Goal: Task Accomplishment & Management: Manage account settings

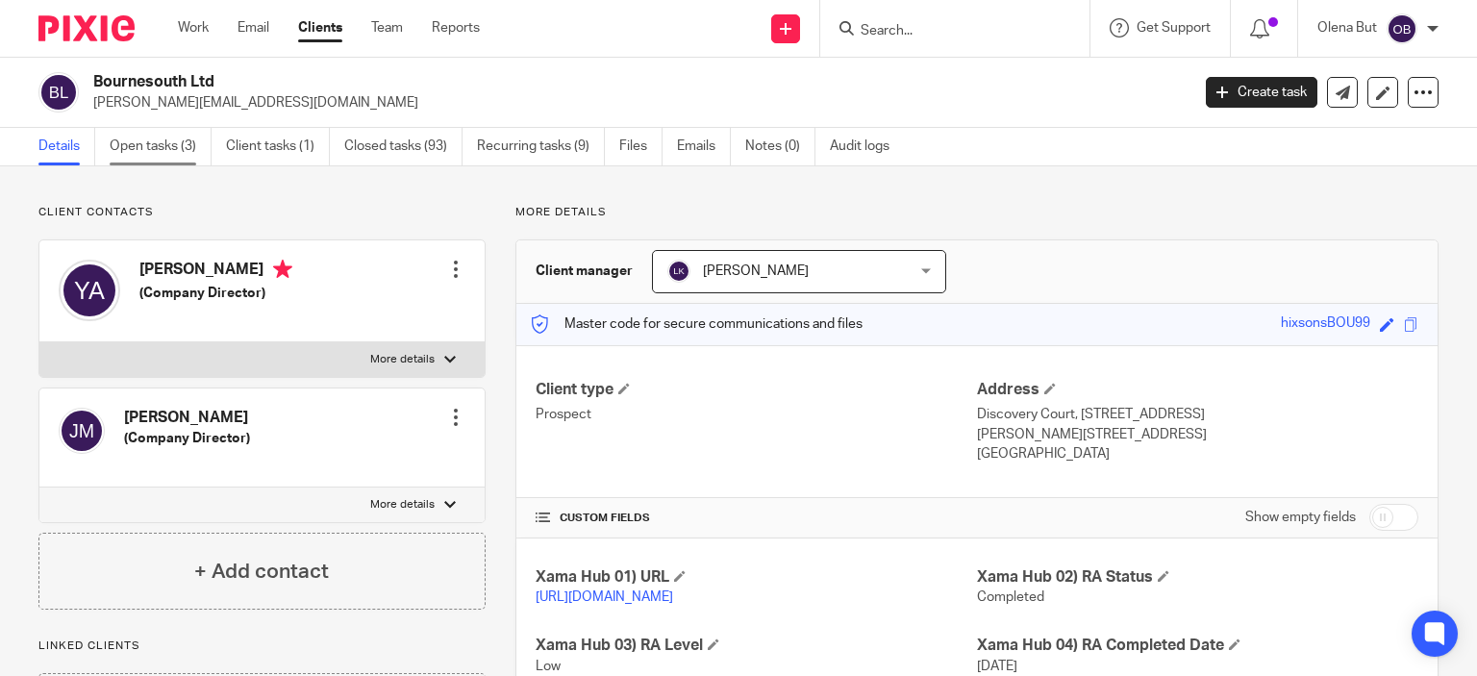
click at [150, 148] on link "Open tasks (3)" at bounding box center [161, 147] width 102 height 38
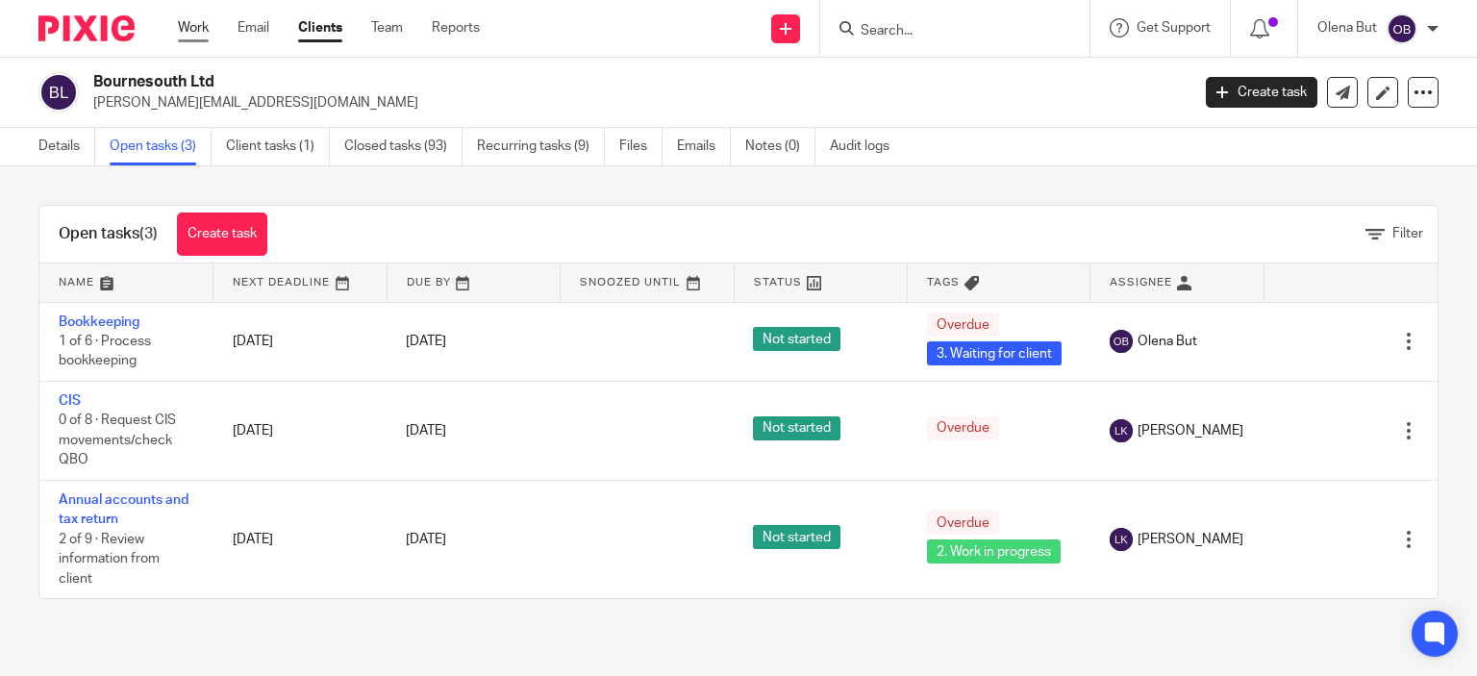
click at [197, 20] on link "Work" at bounding box center [193, 27] width 31 height 19
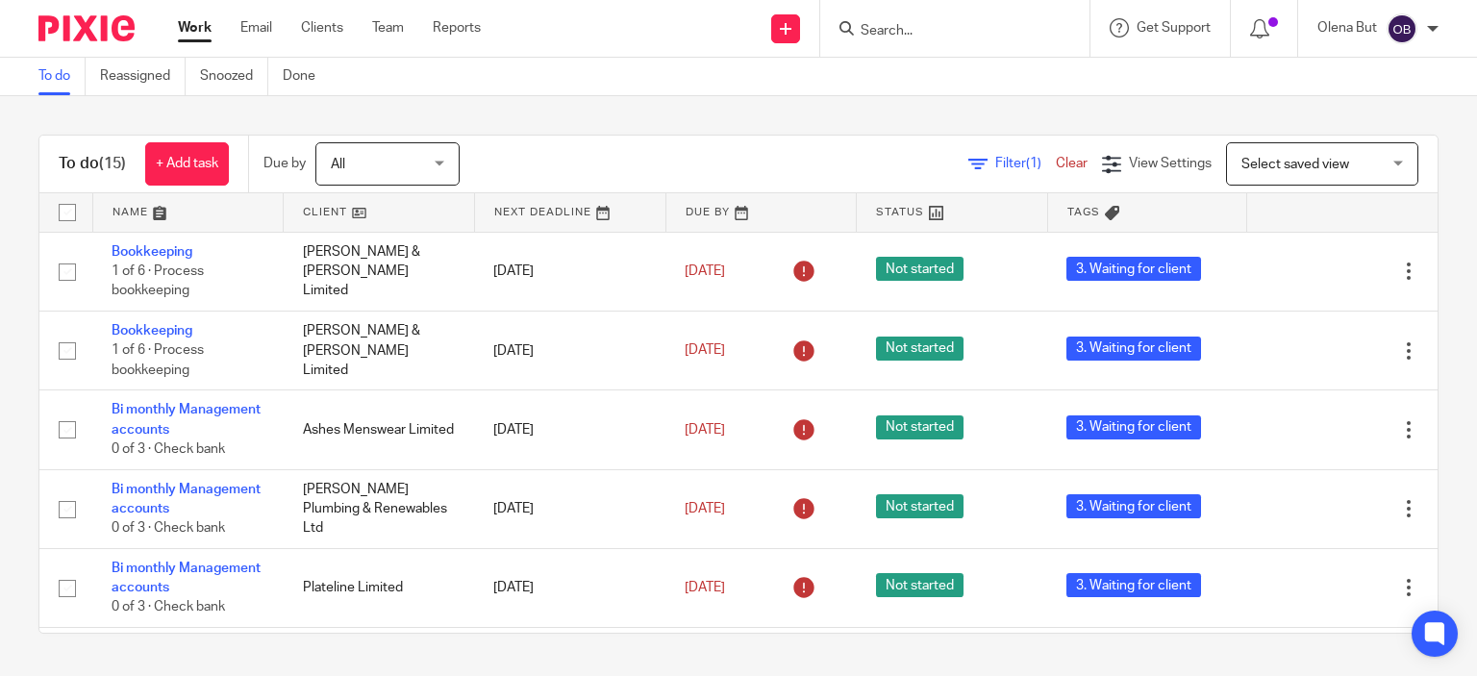
click at [895, 30] on input "Search" at bounding box center [945, 31] width 173 height 17
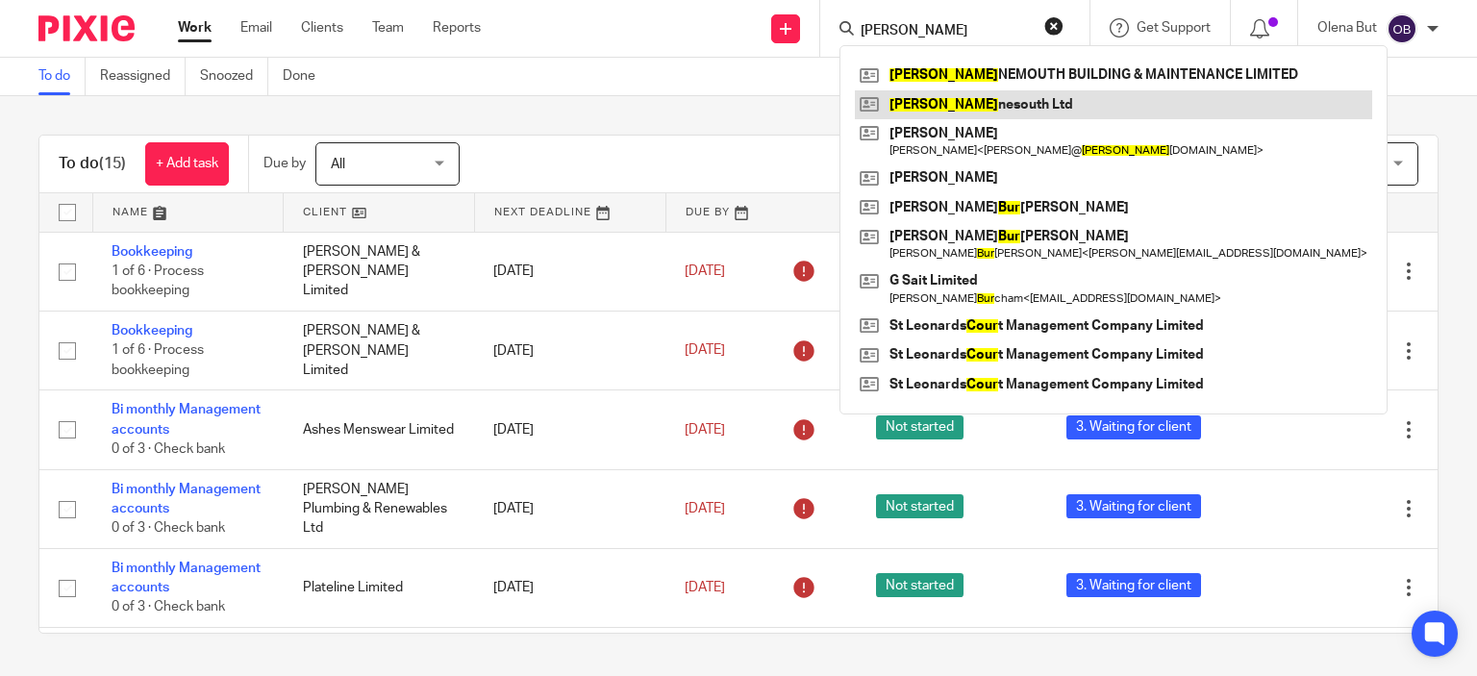
type input "bour"
click at [952, 112] on link at bounding box center [1113, 104] width 517 height 29
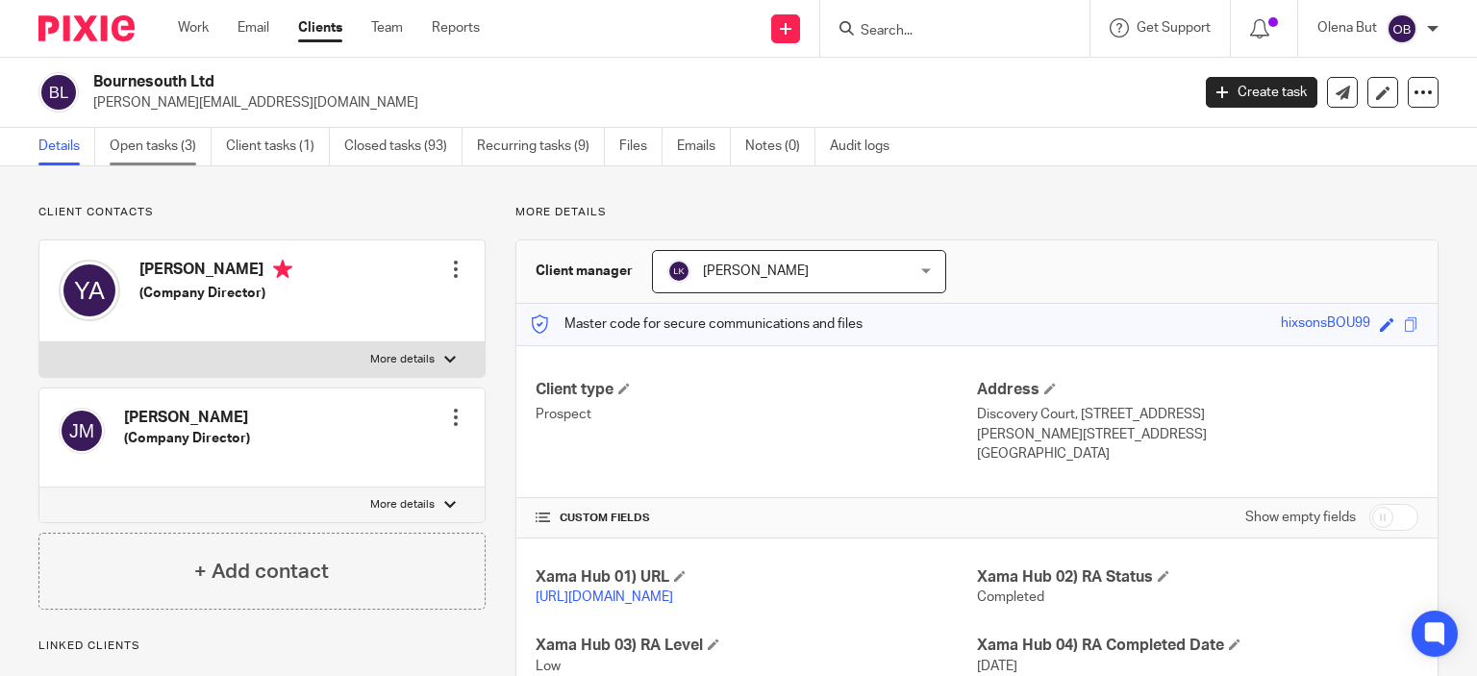
click at [174, 149] on link "Open tasks (3)" at bounding box center [161, 147] width 102 height 38
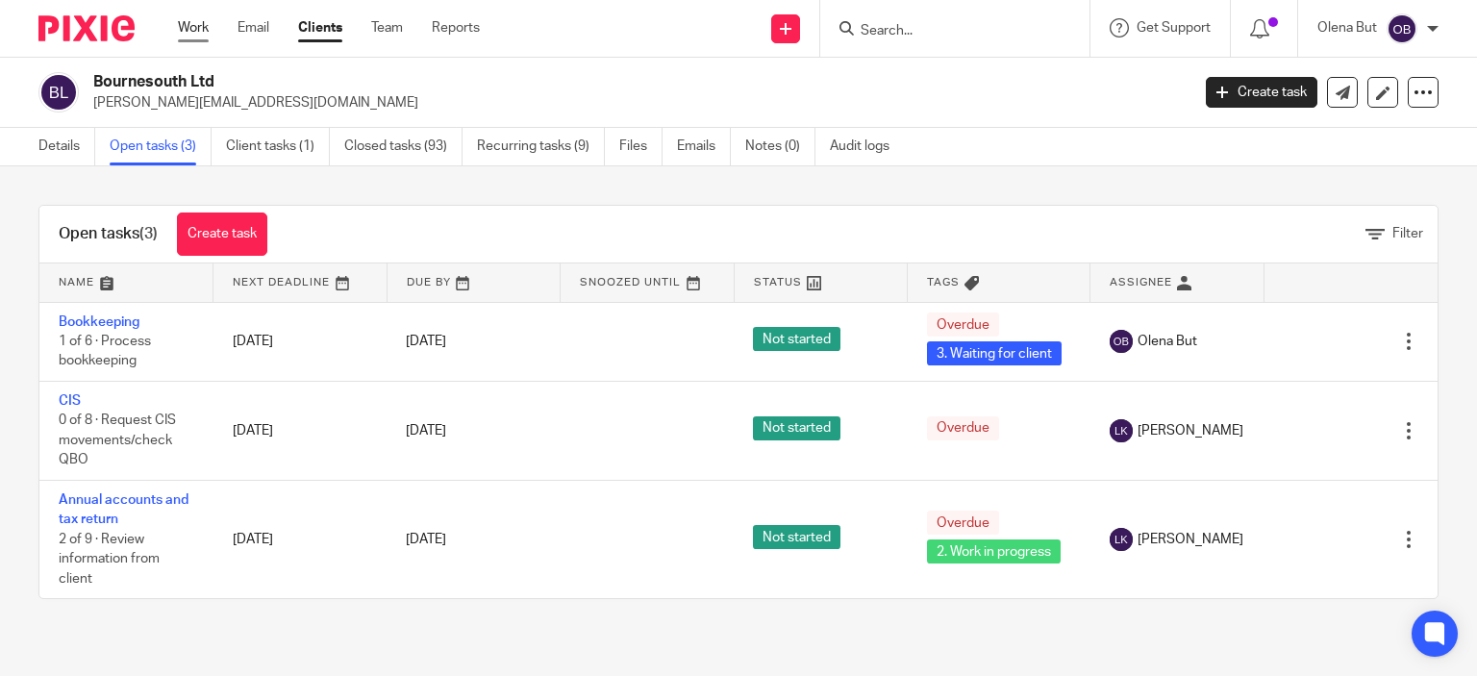
click at [197, 22] on link "Work" at bounding box center [193, 27] width 31 height 19
